Goal: Information Seeking & Learning: Learn about a topic

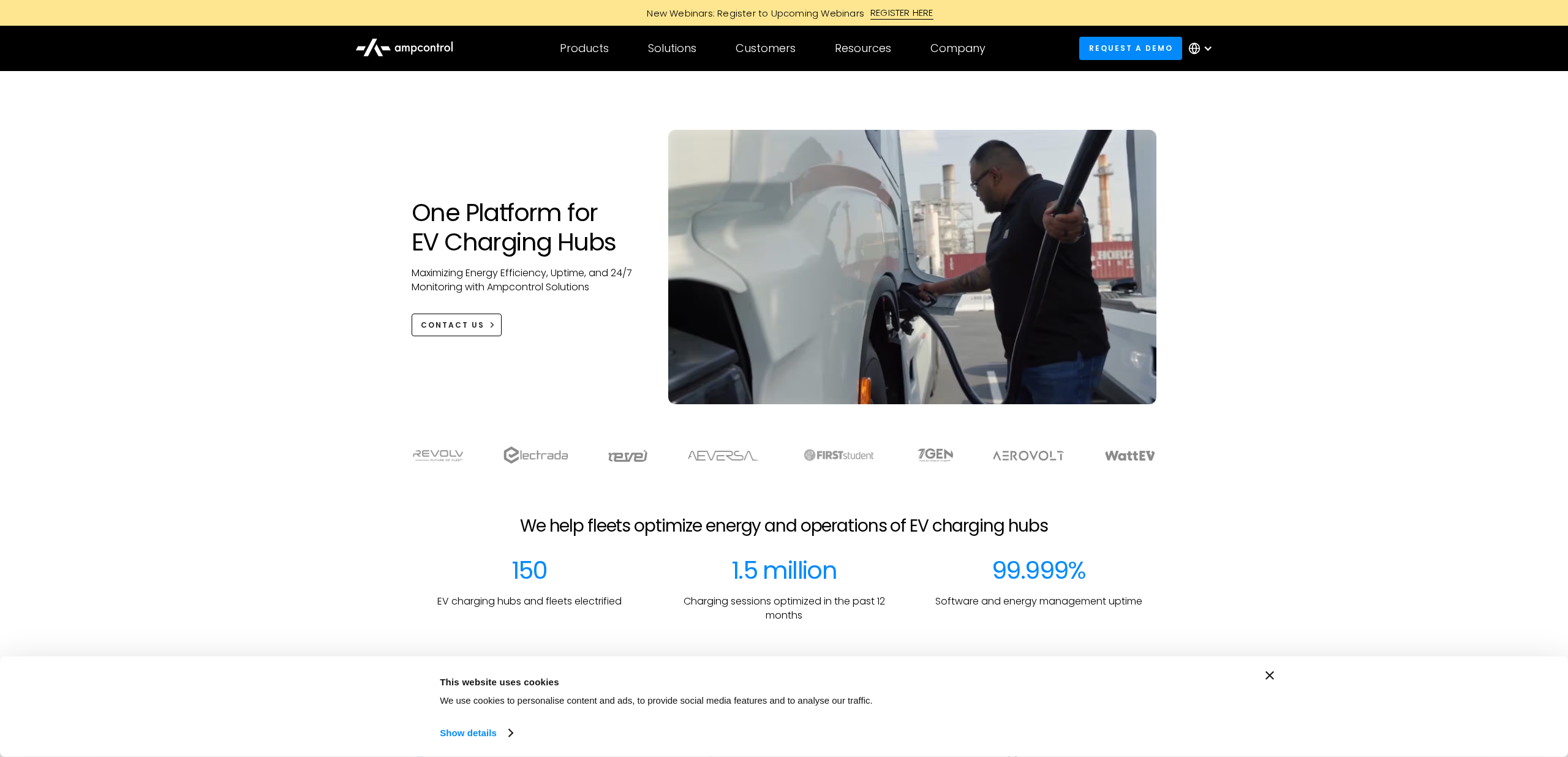
click at [1271, 674] on icon "Close banner" at bounding box center [1270, 676] width 9 height 9
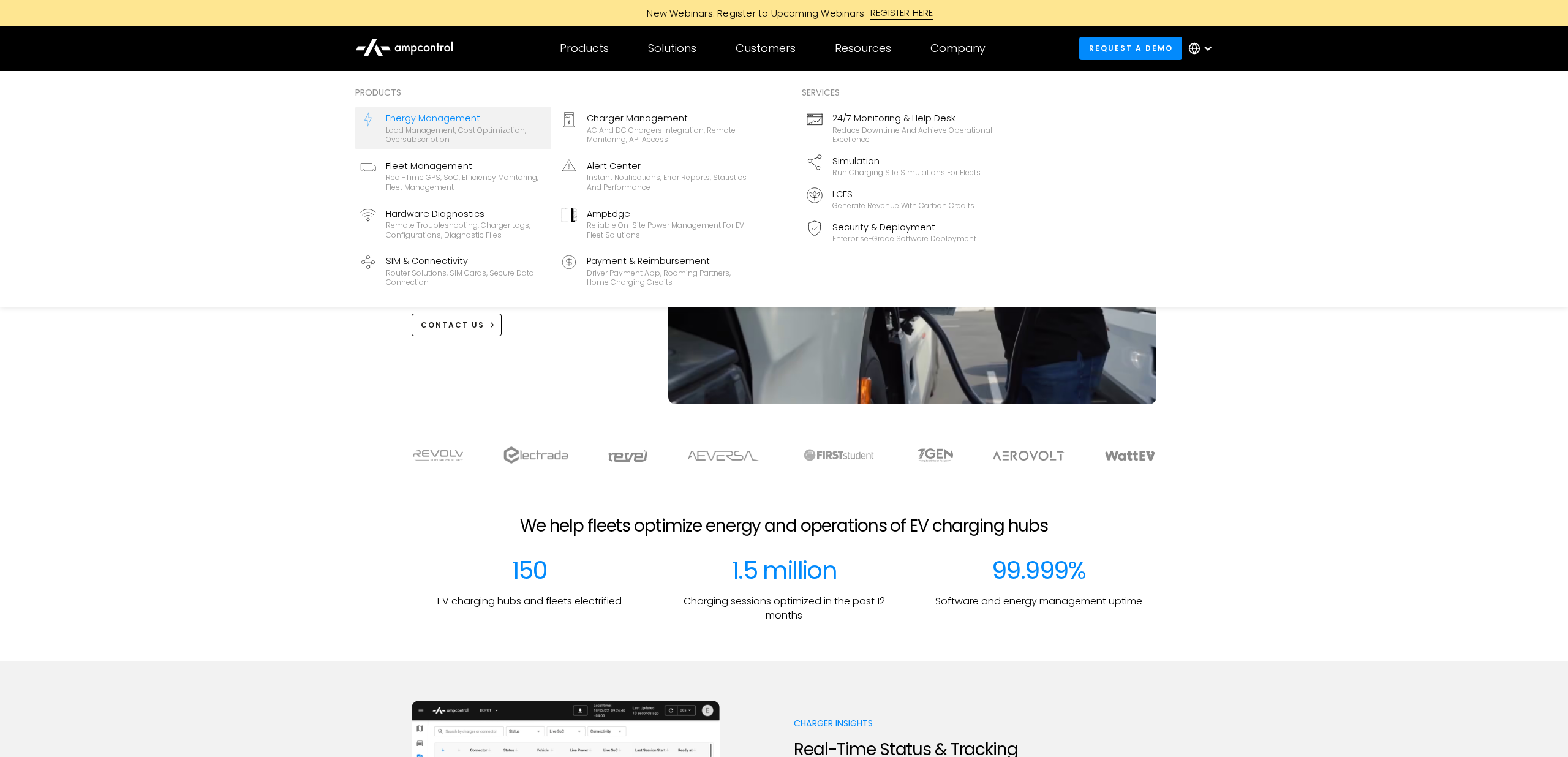
click at [428, 133] on div "Load management, cost optimization, oversubscription" at bounding box center [466, 135] width 161 height 19
